Goal: Task Accomplishment & Management: Use online tool/utility

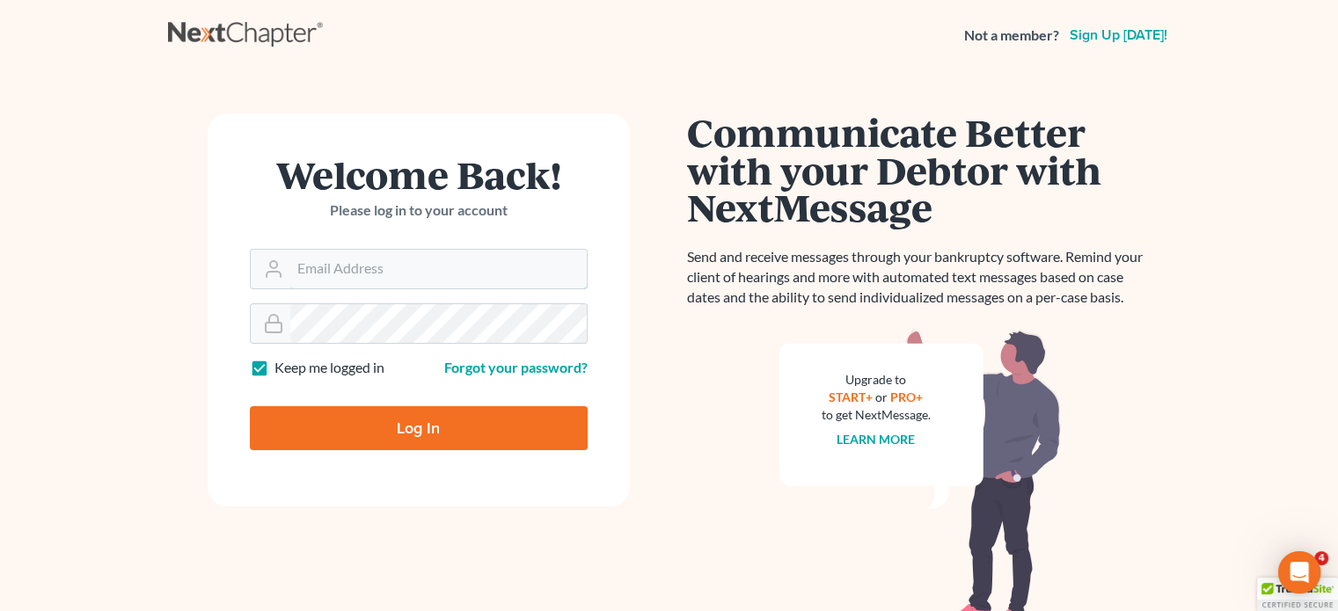
type input "[EMAIL_ADDRESS][DOMAIN_NAME]"
click at [375, 422] on input "Log In" at bounding box center [419, 428] width 338 height 44
type input "Thinking..."
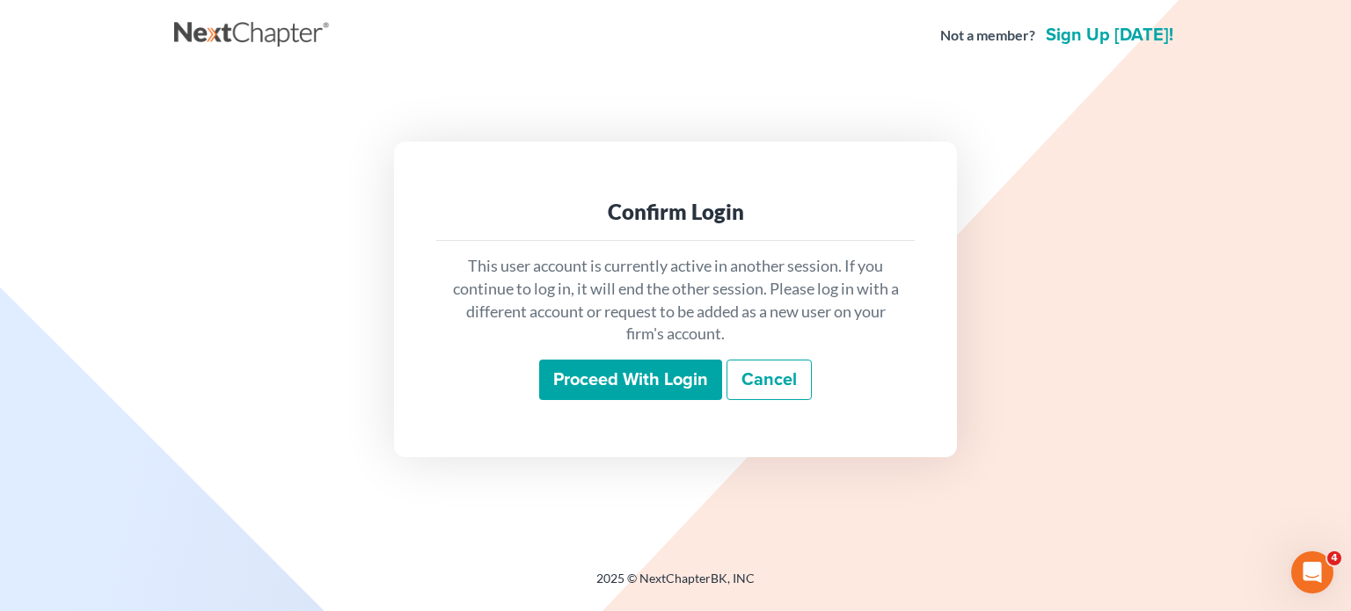
click at [604, 372] on input "Proceed with login" at bounding box center [630, 380] width 183 height 40
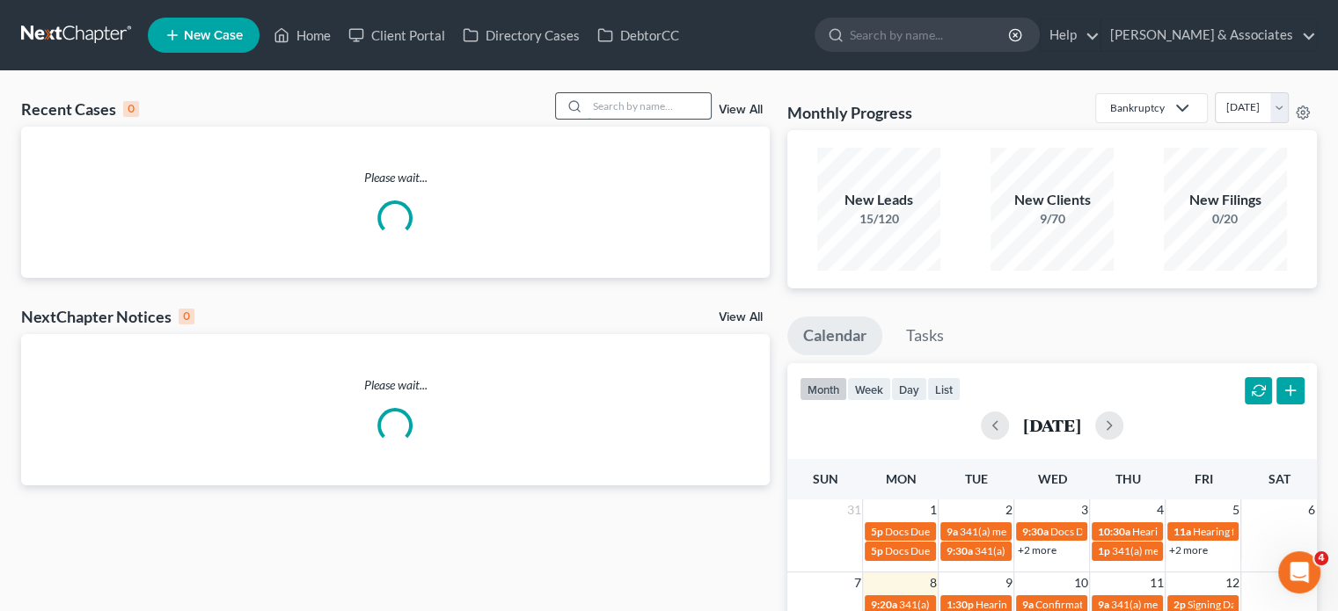
click at [607, 112] on input "search" at bounding box center [649, 106] width 123 height 26
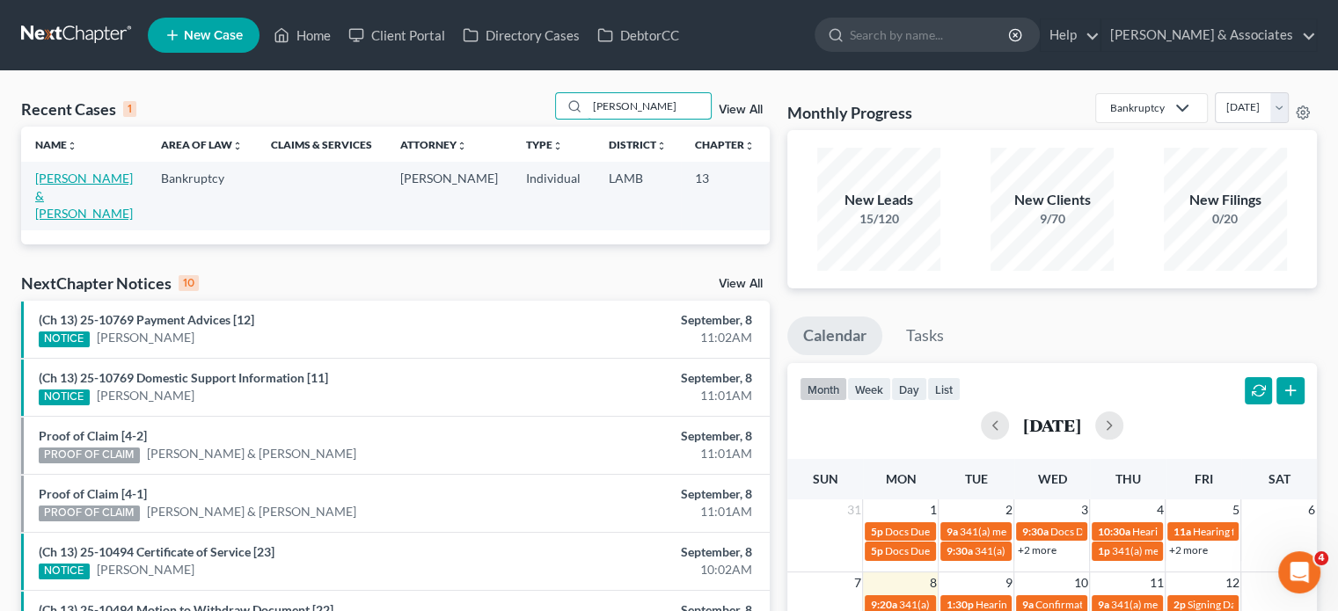
type input "[PERSON_NAME]"
click at [62, 210] on link "[PERSON_NAME] & [PERSON_NAME]" at bounding box center [84, 196] width 98 height 50
